Goal: Register for event/course

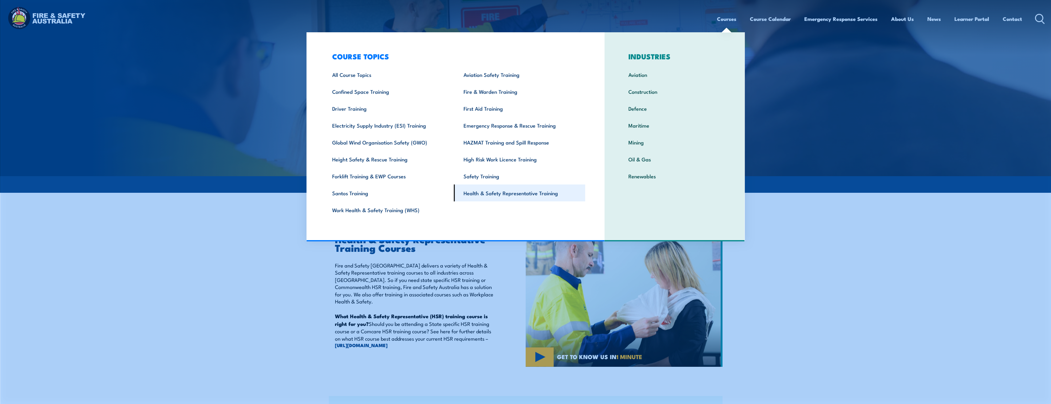
click at [520, 193] on link "Health & Safety Representative Training" at bounding box center [519, 193] width 131 height 17
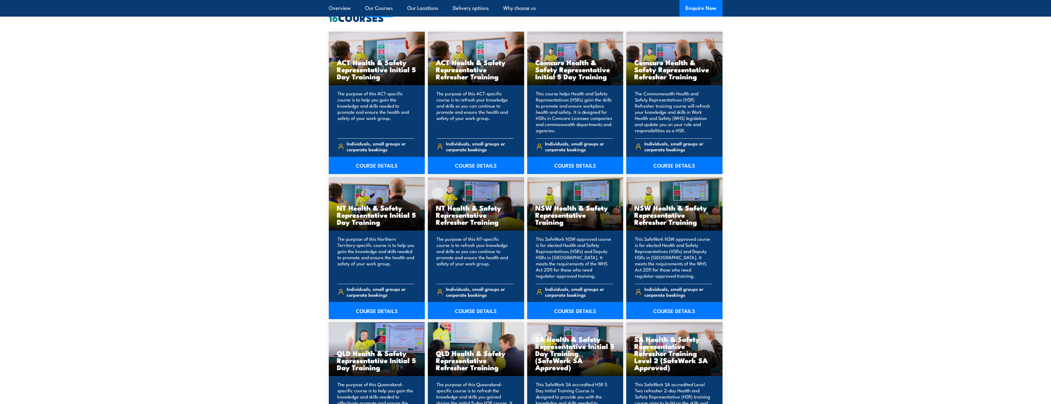
scroll to position [492, 0]
click at [679, 306] on link "COURSE DETAILS" at bounding box center [674, 309] width 96 height 17
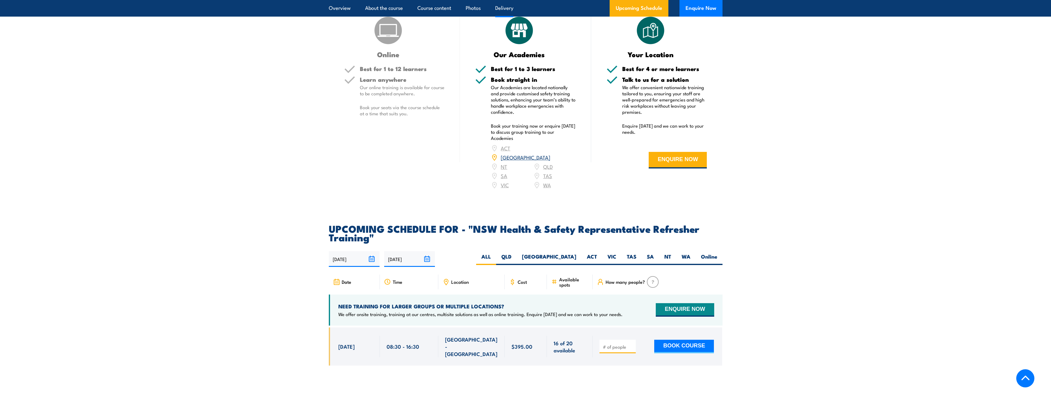
scroll to position [953, 0]
click at [523, 279] on span "Cost" at bounding box center [522, 281] width 9 height 5
click at [513, 278] on icon at bounding box center [512, 281] width 7 height 7
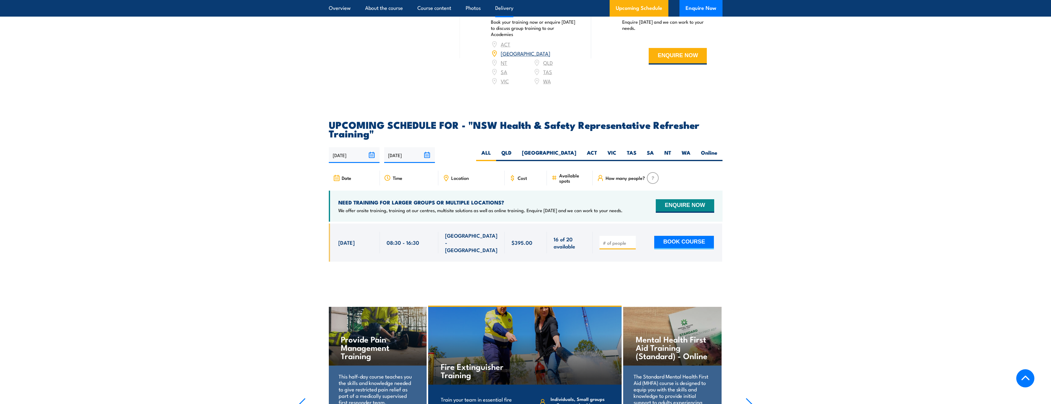
scroll to position [1076, 0]
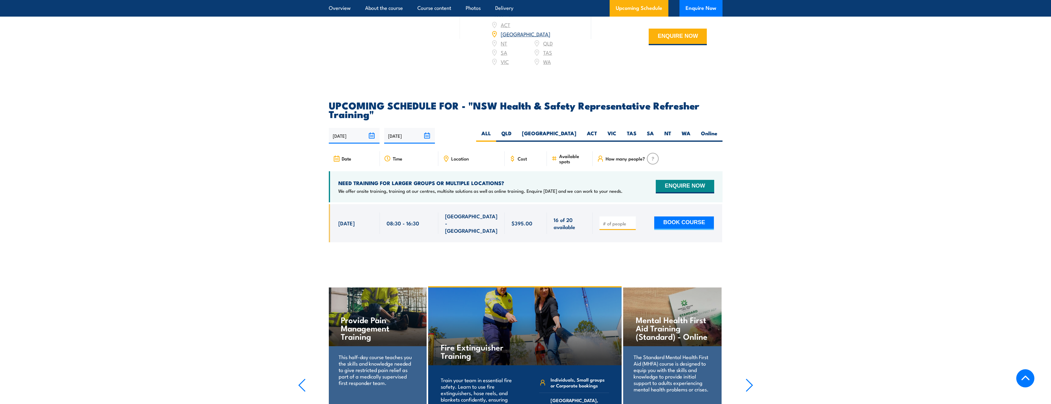
click at [622, 220] on input "number" at bounding box center [618, 223] width 31 height 6
click at [630, 220] on input "1" at bounding box center [618, 223] width 31 height 6
type input "2"
click at [630, 220] on input "2" at bounding box center [618, 223] width 31 height 6
click at [681, 216] on button "BOOK COURSE" at bounding box center [684, 223] width 60 height 14
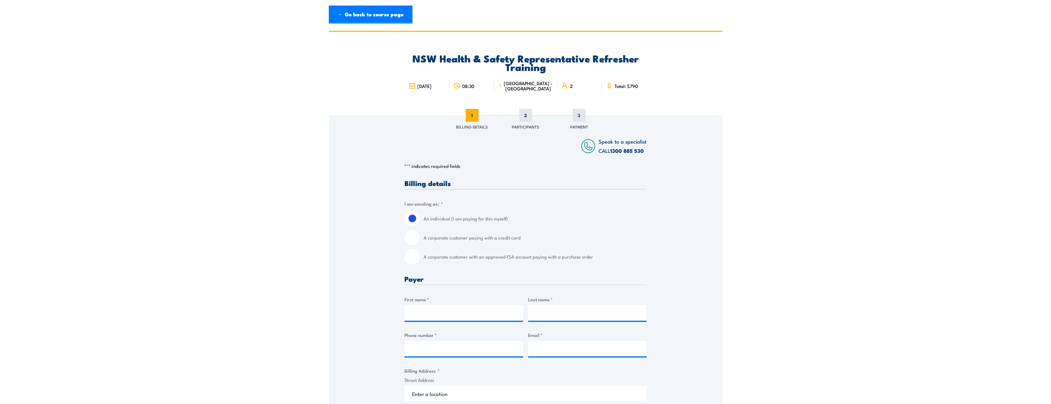
click at [413, 239] on input "A corporate customer paying with a credit card" at bounding box center [411, 237] width 15 height 15
radio input "true"
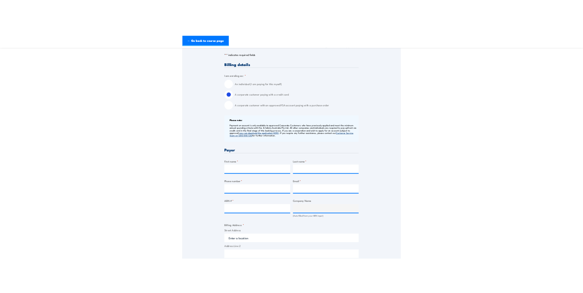
scroll to position [123, 0]
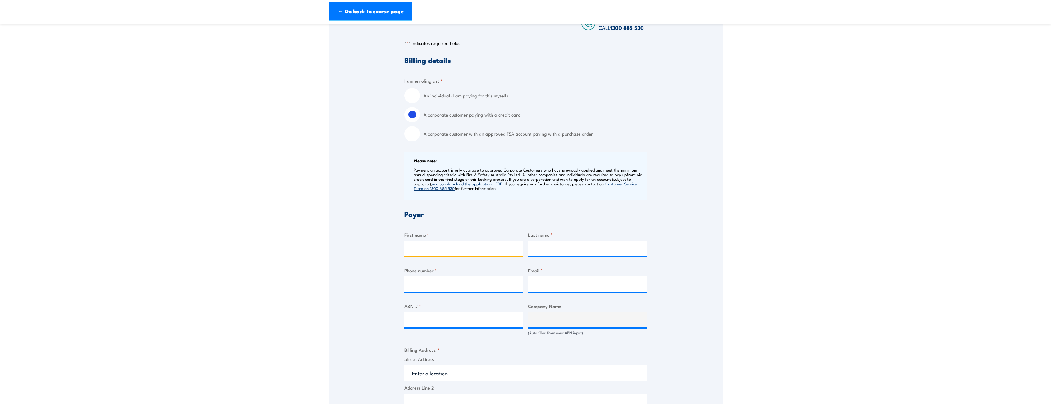
click at [416, 250] on input "First name *" at bounding box center [463, 248] width 119 height 15
type input "[PERSON_NAME]"
type input "Abou-Touma"
type input "0431108535"
type input "frank.touma@nu-pure.com.au"
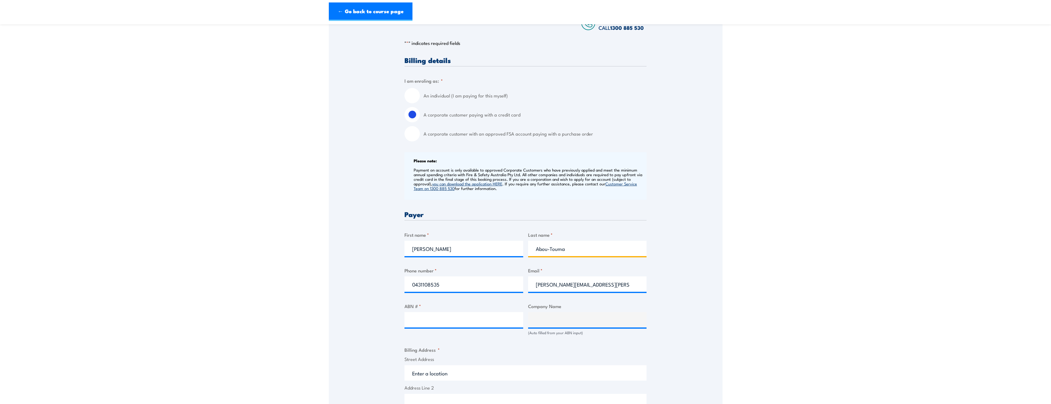
drag, startPoint x: 550, startPoint y: 249, endPoint x: 523, endPoint y: 248, distance: 26.4
click at [523, 248] on div "Billing details I am enroling as: * An individual (I am paying for this myself)…" at bounding box center [525, 353] width 242 height 592
type input "Touma"
click at [459, 317] on input "ABN # *" at bounding box center [463, 319] width 119 height 15
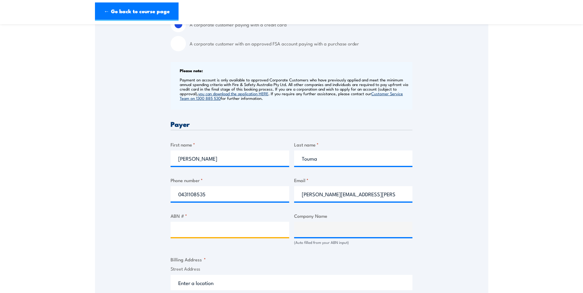
scroll to position [246, 0]
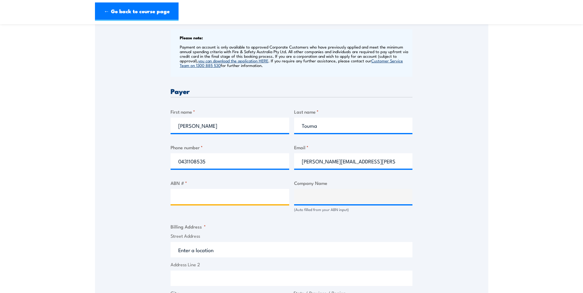
click at [177, 196] on input "ABN # *" at bounding box center [230, 196] width 119 height 15
paste input "47 423 476 244"
click at [408, 228] on fieldset "Billing Address * Street Address Address Line 2 City State / Province / Region …" at bounding box center [292, 283] width 242 height 120
click at [231, 197] on input "47 423 476 244" at bounding box center [230, 196] width 119 height 15
click at [186, 197] on input "47 423 476 244" at bounding box center [230, 196] width 119 height 15
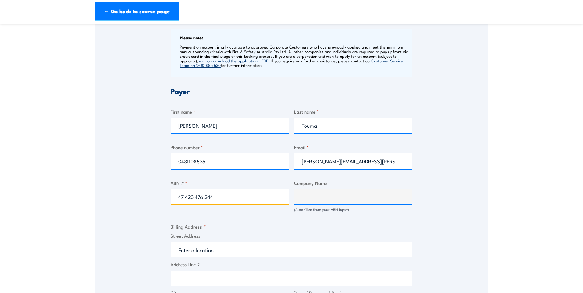
type input "47423 476 244"
type input "The Trustee for Nu-Pure Unit Trust Trading as Nu Pure Beverages"
click at [205, 197] on input "47423 476 244" at bounding box center [230, 196] width 119 height 15
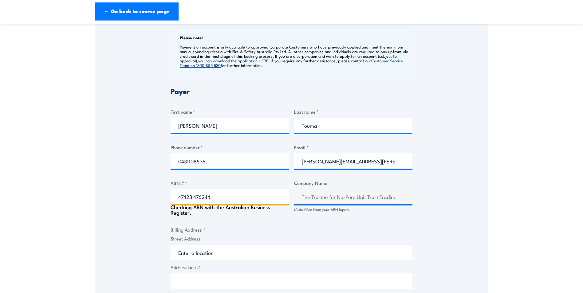
type input "47423 476244"
click at [457, 224] on div "Speak to a specialist CALL 1300 885 530 CALL 1300 885 530 " * " indicates requi…" at bounding box center [292, 199] width 394 height 661
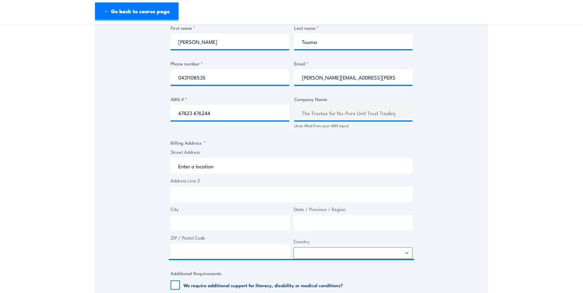
scroll to position [338, 0]
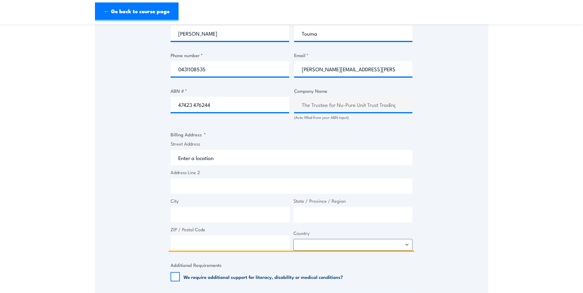
click at [220, 158] on input "Street Address" at bounding box center [292, 157] width 242 height 15
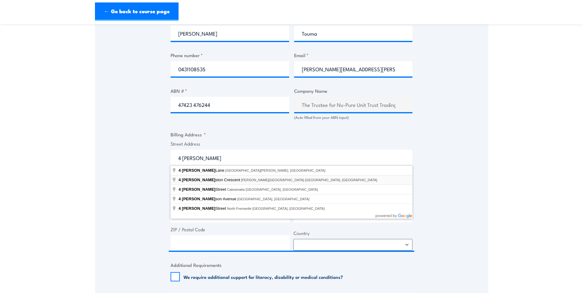
type input "4 Johnston Crescent, Horsley Park NSW, Australia"
type input "4 Johnston Cres"
type input "Horsley Park"
type input "New South Wales"
type input "2175"
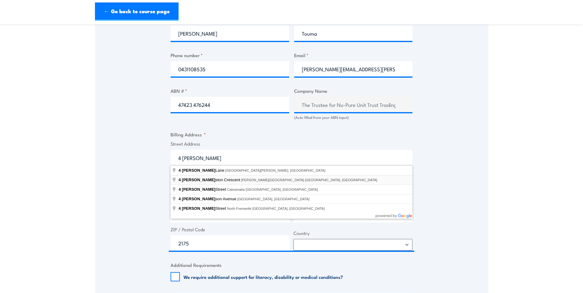
select select "Australia"
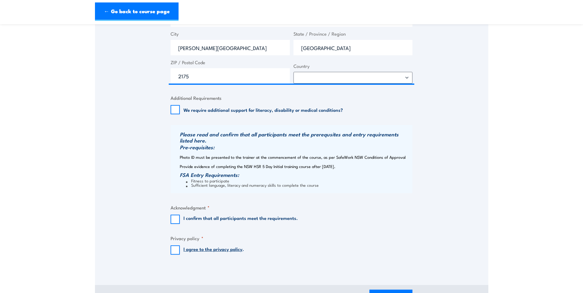
scroll to position [523, 0]
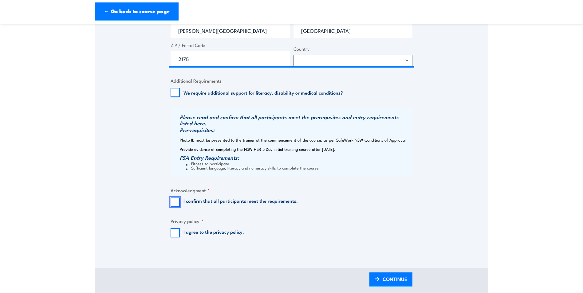
click at [177, 203] on input "I confirm that all participants meet the requirements." at bounding box center [175, 202] width 9 height 9
checkbox input "true"
click at [179, 233] on input "I agree to the privacy policy ." at bounding box center [175, 232] width 9 height 9
checkbox input "true"
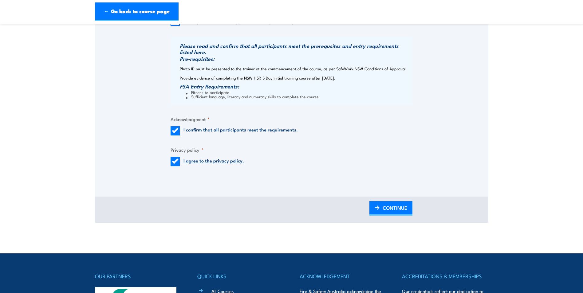
scroll to position [677, 0]
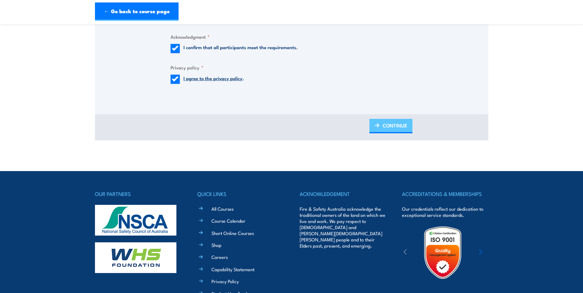
click at [389, 123] on span "CONTINUE" at bounding box center [395, 125] width 25 height 16
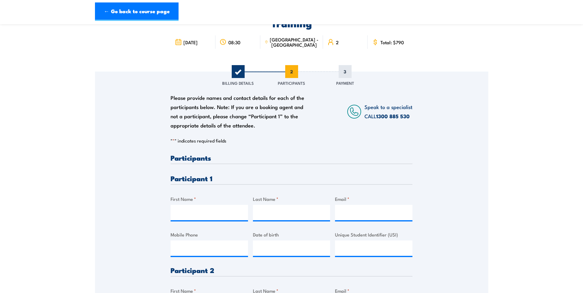
scroll to position [62, 0]
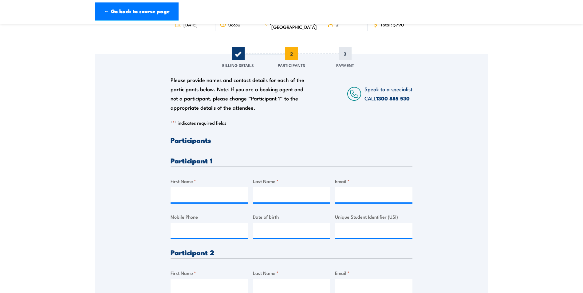
click at [192, 161] on h3 "Participant 1" at bounding box center [292, 160] width 242 height 7
click at [195, 194] on input "First Name *" at bounding box center [209, 194] width 77 height 15
click at [201, 199] on input "Steve" at bounding box center [209, 194] width 77 height 15
type input "Steven"
click at [280, 191] on input "Last Name *" at bounding box center [291, 194] width 77 height 15
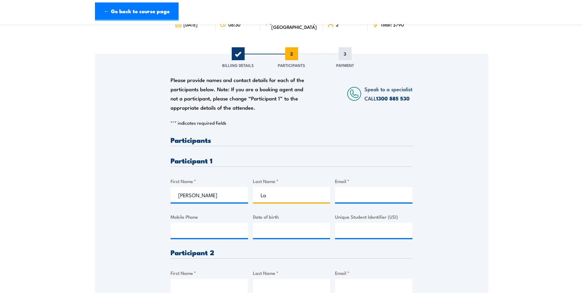
type input "Lay"
type input "Steven.Lay@nu-pure.com.au"
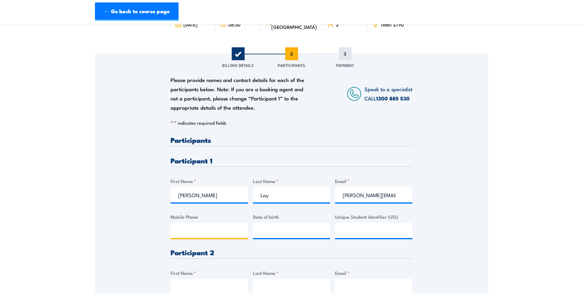
type input "0416572908"
type input "Lay"
click at [372, 230] on input "Unique Student Identifier (USI)" at bounding box center [373, 230] width 77 height 15
type input "LFKBSSBGLN"
click at [281, 230] on input "__/__/____" at bounding box center [291, 230] width 77 height 15
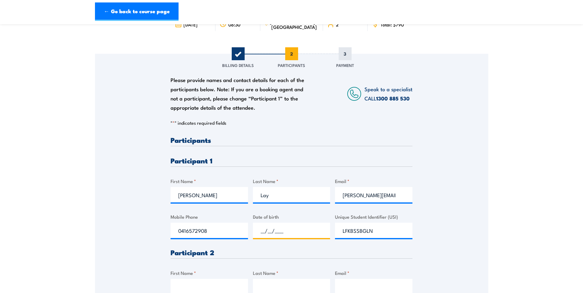
click at [264, 232] on input "__/__/____" at bounding box center [291, 230] width 77 height 15
type input "14/05/1995"
click at [450, 204] on div "Please provide names and contact details for each of the participants below. No…" at bounding box center [292, 199] width 394 height 290
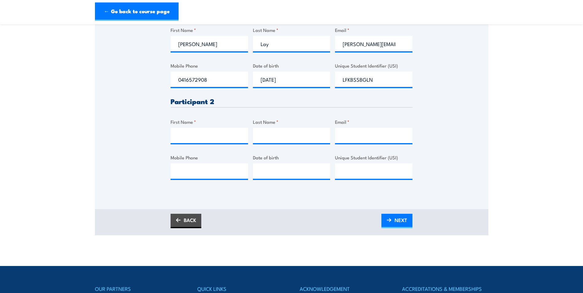
scroll to position [215, 0]
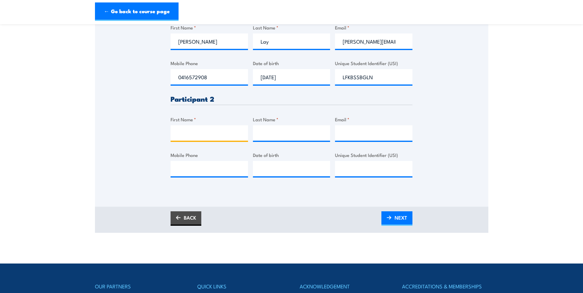
click at [187, 133] on input "First Name *" at bounding box center [209, 132] width 77 height 15
type input "Danny"
type input "Nagle"
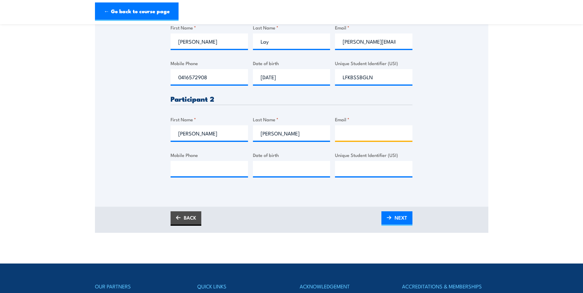
click at [343, 133] on input "Email *" at bounding box center [373, 132] width 77 height 15
type input "danny.nagle@nu-pure.com.au"
click at [184, 169] on input "Mobile Phone" at bounding box center [209, 168] width 77 height 15
type input "0415259248"
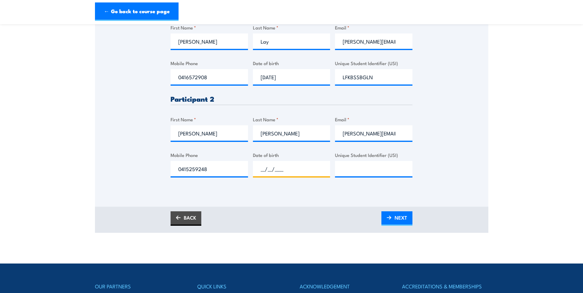
click at [268, 165] on input "__/__/____" at bounding box center [291, 168] width 77 height 15
click at [260, 168] on input "__/__/____" at bounding box center [291, 168] width 77 height 15
type input "28/06/1980"
click at [337, 175] on input "Unique Student Identifier (USI)" at bounding box center [373, 168] width 77 height 15
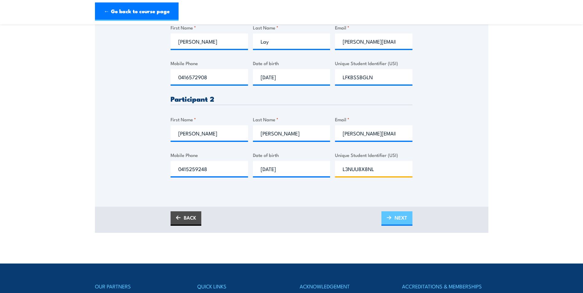
type input "L3NUU8X8NL"
click at [408, 220] on link "NEXT" at bounding box center [397, 219] width 31 height 14
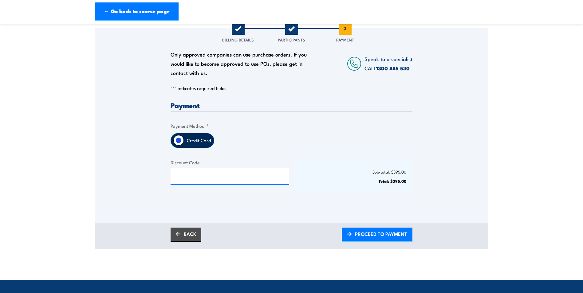
scroll to position [154, 0]
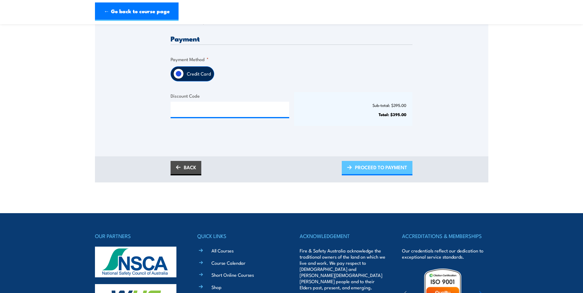
click at [378, 172] on span "PROCEED TO PAYMENT" at bounding box center [381, 167] width 52 height 16
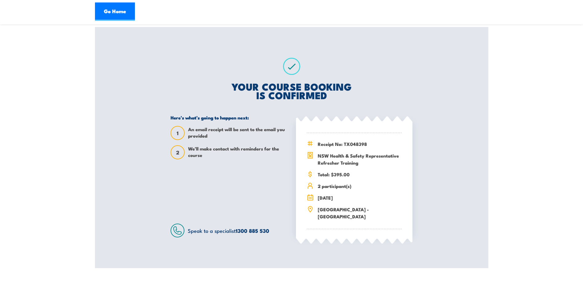
scroll to position [31, 0]
